Goal: Task Accomplishment & Management: Manage account settings

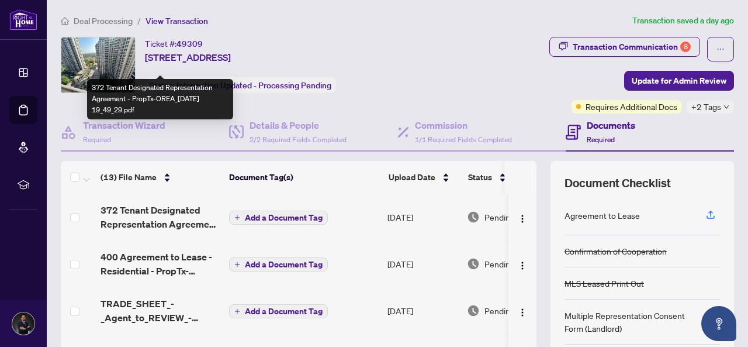
scroll to position [157, 0]
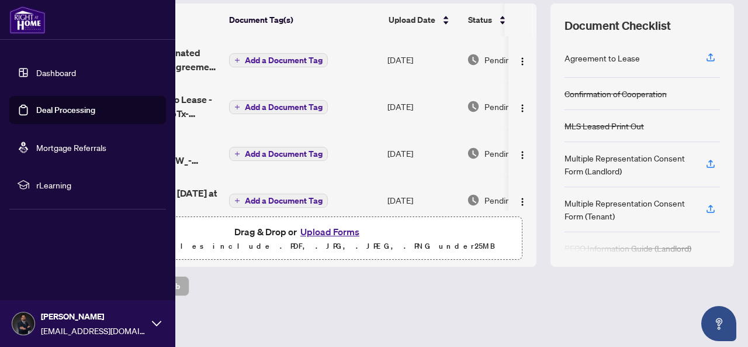
click at [36, 105] on link "Deal Processing" at bounding box center [65, 110] width 59 height 11
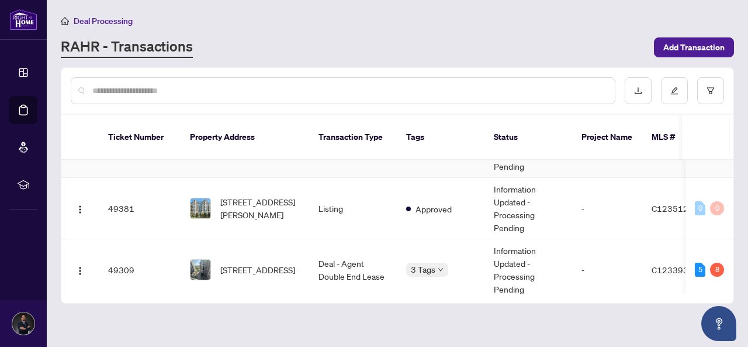
scroll to position [58, 0]
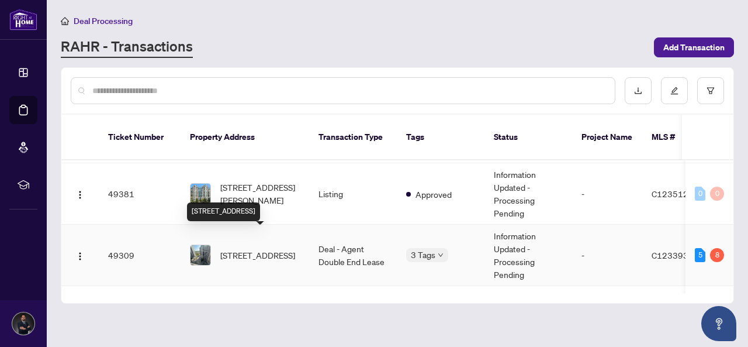
click at [277, 249] on span "[STREET_ADDRESS]" at bounding box center [257, 255] width 75 height 13
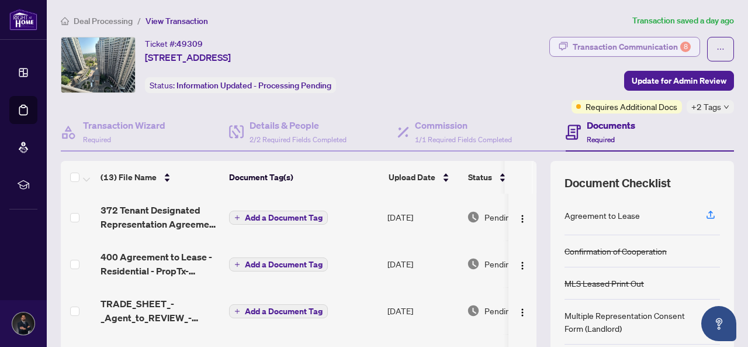
click at [599, 41] on div "Transaction Communication 8" at bounding box center [632, 46] width 118 height 19
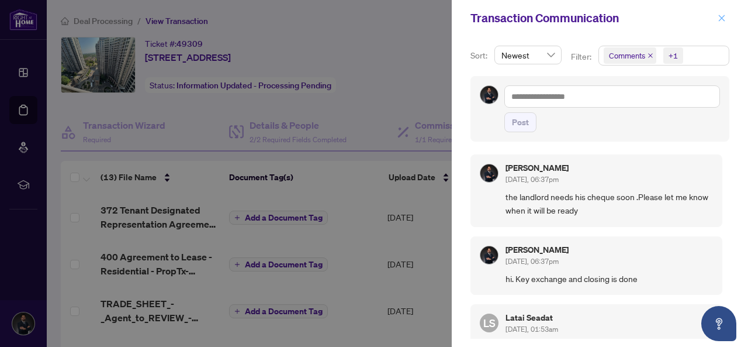
click at [720, 23] on span "button" at bounding box center [722, 18] width 8 height 19
